Goal: Ask a question: Seek information or help from site administrators or community

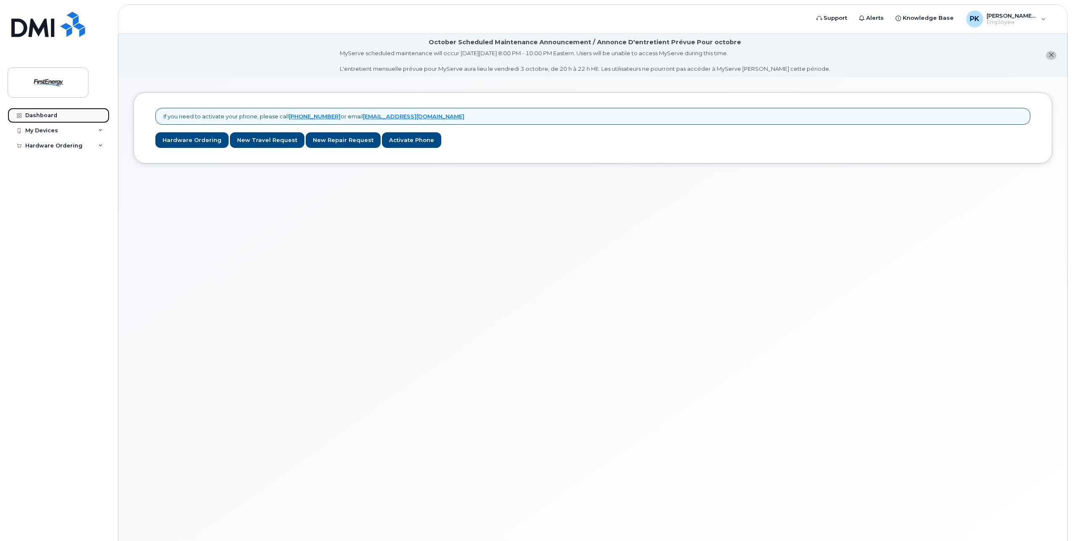
click at [53, 113] on div "Dashboard" at bounding box center [41, 115] width 32 height 7
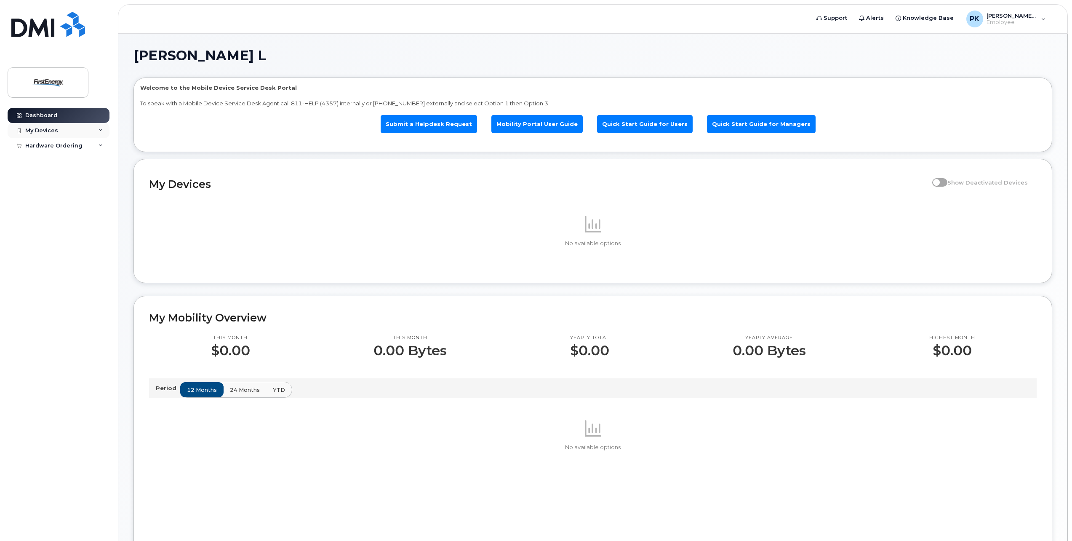
click at [56, 130] on div "My Devices" at bounding box center [41, 130] width 33 height 7
click at [50, 160] on div "Hardware Ordering" at bounding box center [53, 161] width 57 height 7
click at [420, 121] on link "Submit a Helpdesk Request" at bounding box center [429, 124] width 96 height 18
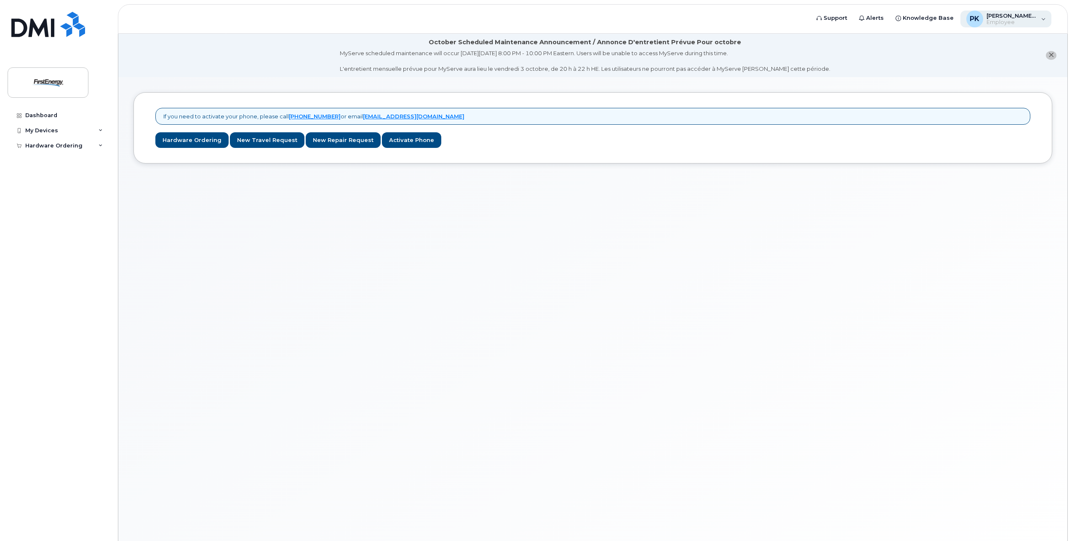
click at [985, 22] on div "Pelliccione, Kerrie L Employee" at bounding box center [1011, 18] width 54 height 13
click at [750, 223] on div "If you need to activate your phone, please call 1-877-689-8289 or email mobilit…" at bounding box center [592, 319] width 949 height 484
click at [80, 129] on div "My Devices" at bounding box center [59, 130] width 102 height 15
click at [51, 116] on div "Dashboard" at bounding box center [41, 115] width 32 height 7
click at [51, 114] on div "Dashboard" at bounding box center [41, 115] width 32 height 7
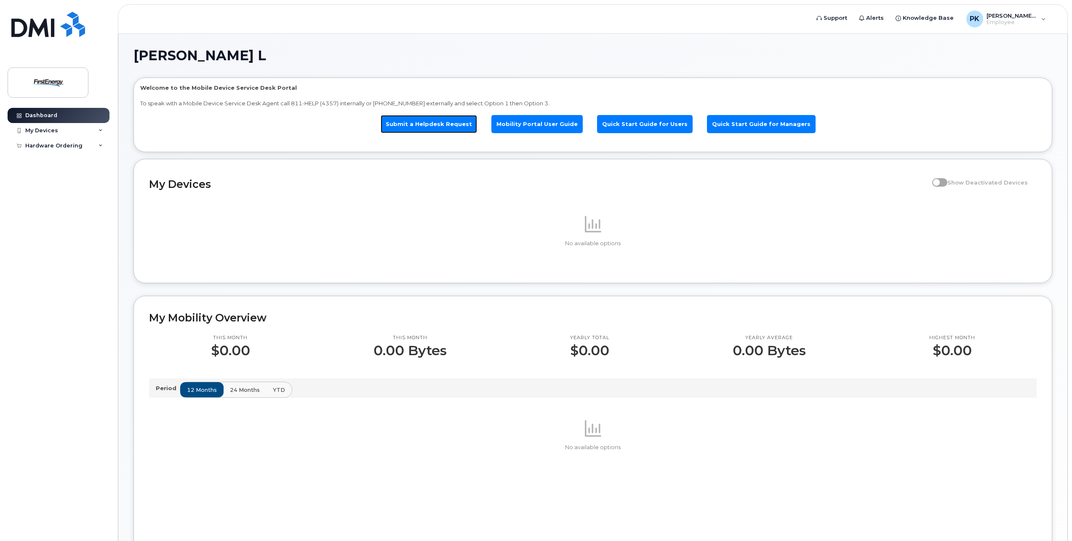
click at [437, 121] on link "Submit a Helpdesk Request" at bounding box center [429, 124] width 96 height 18
